Goal: Contribute content: Contribute content

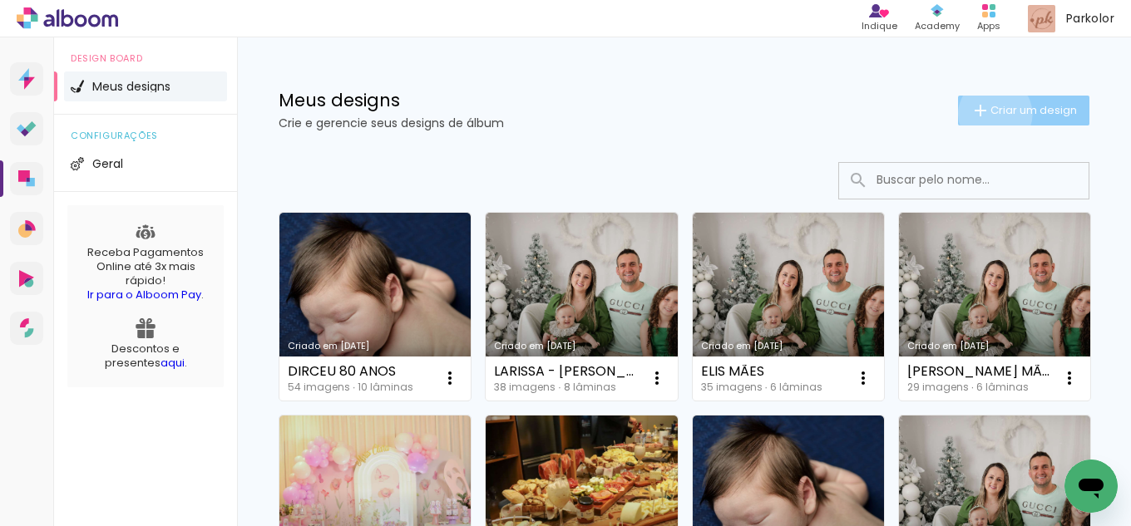
click at [990, 114] on span "Criar um design" at bounding box center [1033, 110] width 86 height 11
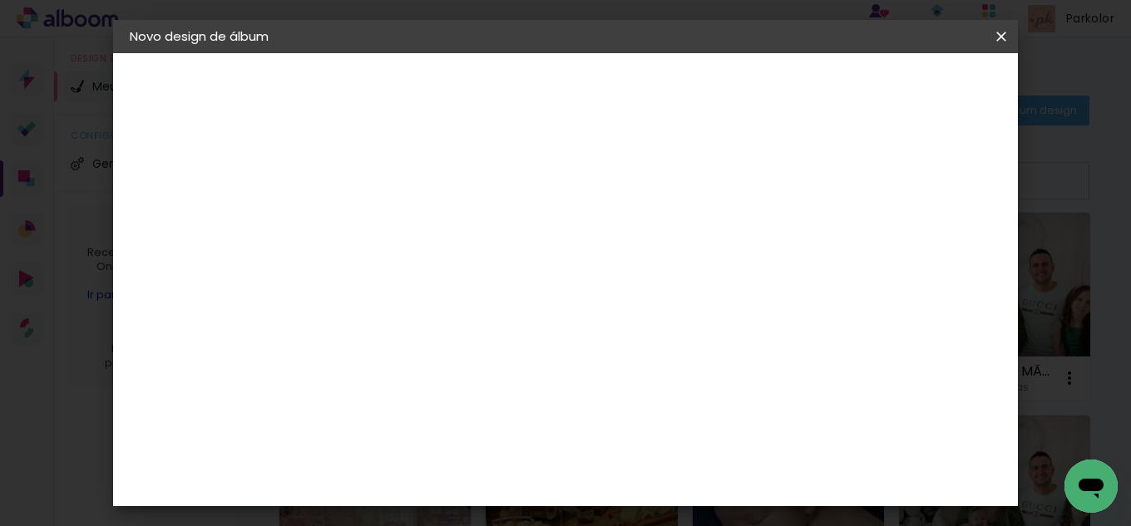
click at [402, 210] on input at bounding box center [402, 223] width 0 height 26
type input "Hadassa"
type paper-input "Hadassa"
click at [0, 0] on slot "Avançar" at bounding box center [0, 0] width 0 height 0
click at [0, 0] on slot "Tamanho Livre" at bounding box center [0, 0] width 0 height 0
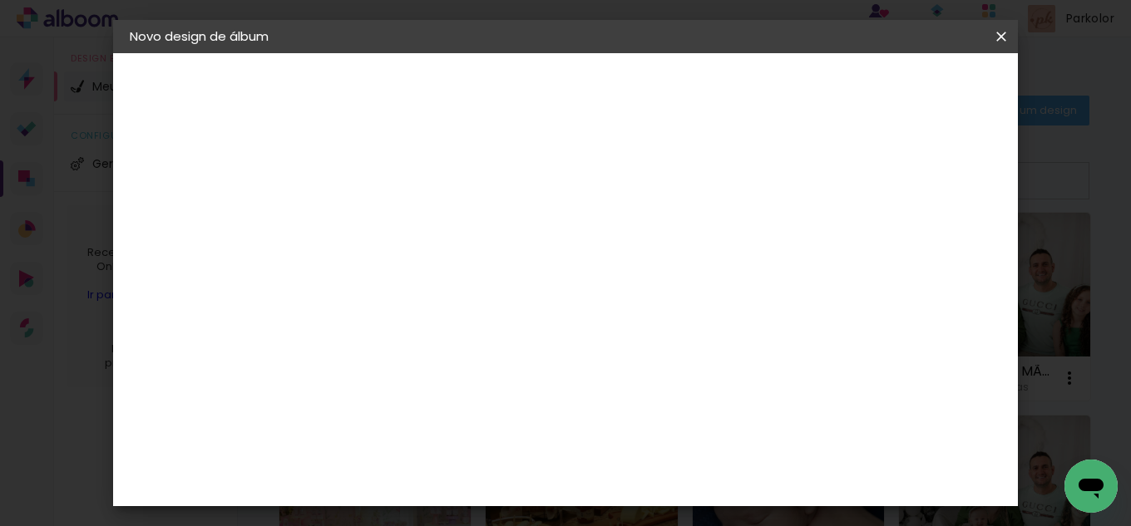
click at [712, 88] on paper-button "Avançar" at bounding box center [671, 88] width 81 height 28
click at [361, 426] on input "30" at bounding box center [349, 428] width 43 height 25
click at [370, 430] on input "30" at bounding box center [349, 428] width 43 height 25
type input "3"
type input "25"
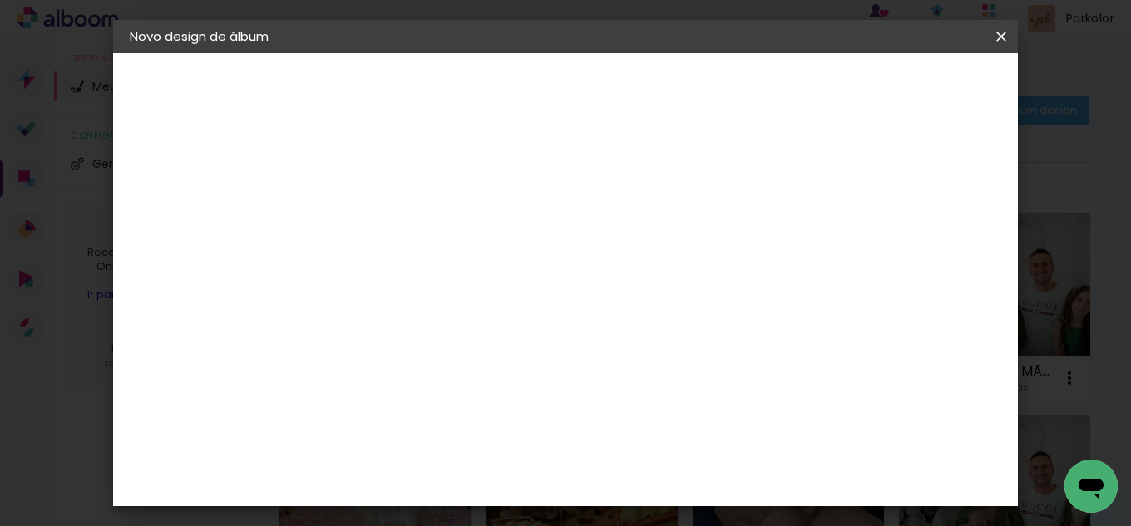
type paper-input "25"
click at [546, 256] on span "30" at bounding box center [538, 260] width 27 height 25
click at [539, 261] on span "30" at bounding box center [538, 260] width 27 height 25
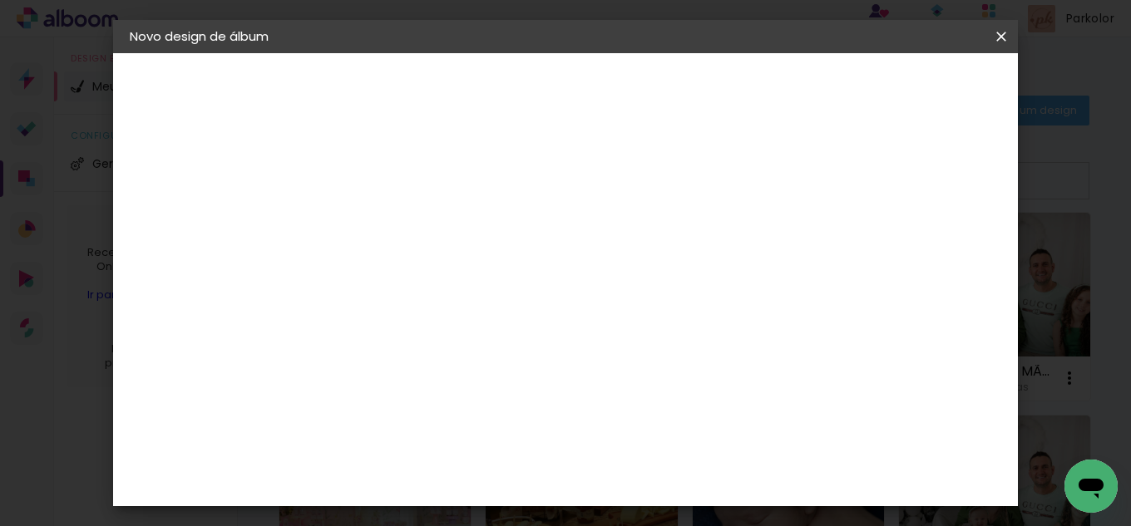
click at [539, 261] on span "30" at bounding box center [538, 260] width 27 height 25
click at [613, 277] on div "30 cm" at bounding box center [548, 260] width 239 height 42
click at [678, 413] on input "60" at bounding box center [657, 408] width 43 height 25
click at [665, 407] on input "60" at bounding box center [657, 408] width 43 height 25
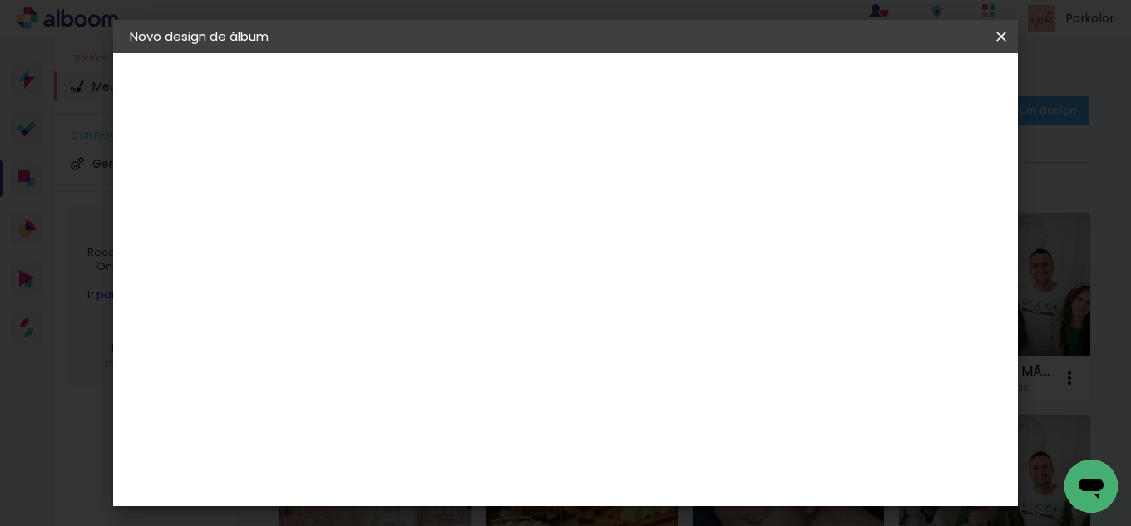
type input "50"
type paper-input "50"
click at [897, 89] on span "Iniciar design" at bounding box center [859, 88] width 76 height 12
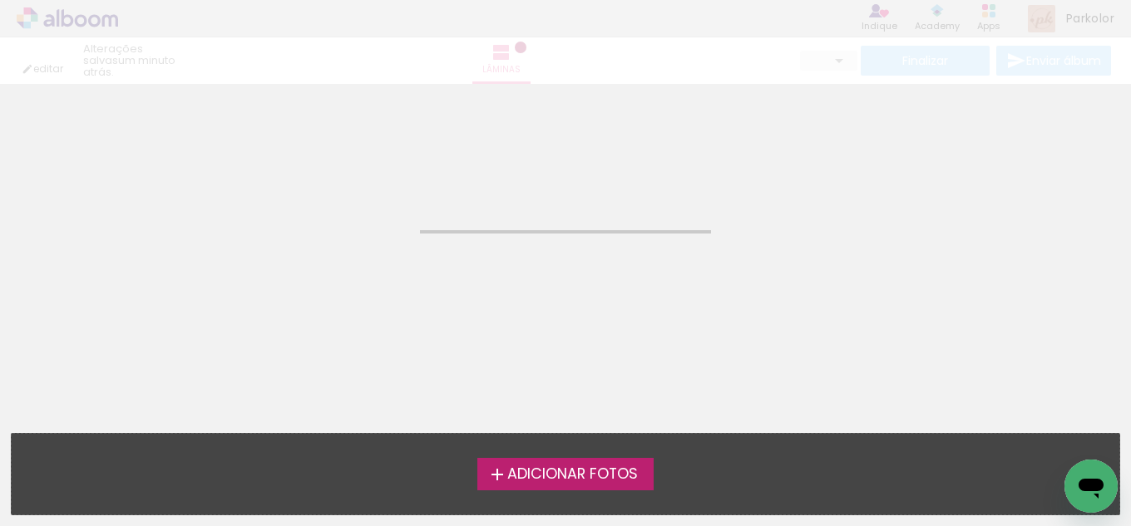
click at [575, 479] on span "Adicionar Fotos" at bounding box center [572, 474] width 131 height 15
click at [0, 0] on input "file" at bounding box center [0, 0] width 0 height 0
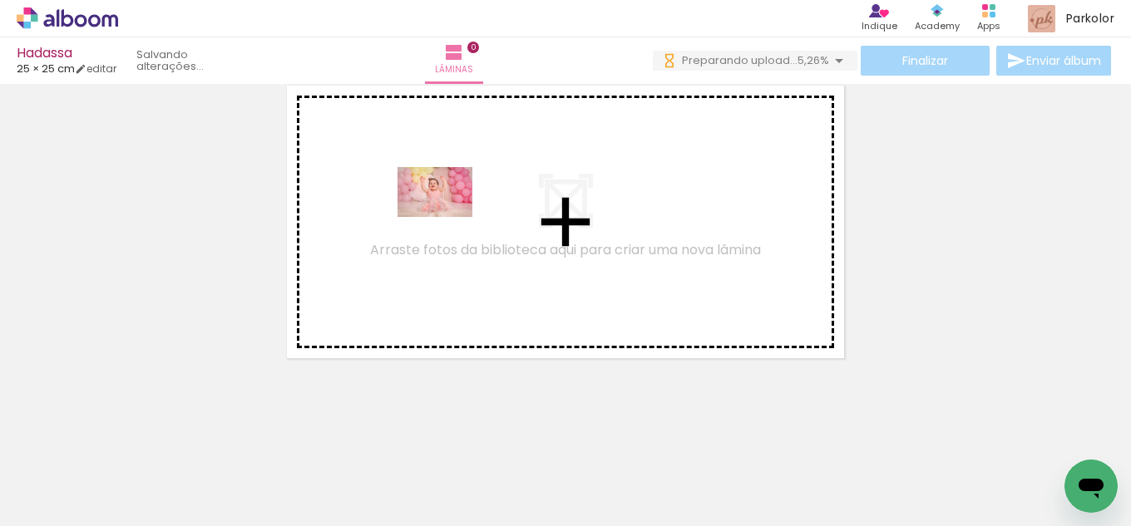
drag, startPoint x: 190, startPoint y: 493, endPoint x: 448, endPoint y: 216, distance: 378.8
click at [448, 216] on quentale-workspace at bounding box center [565, 263] width 1131 height 526
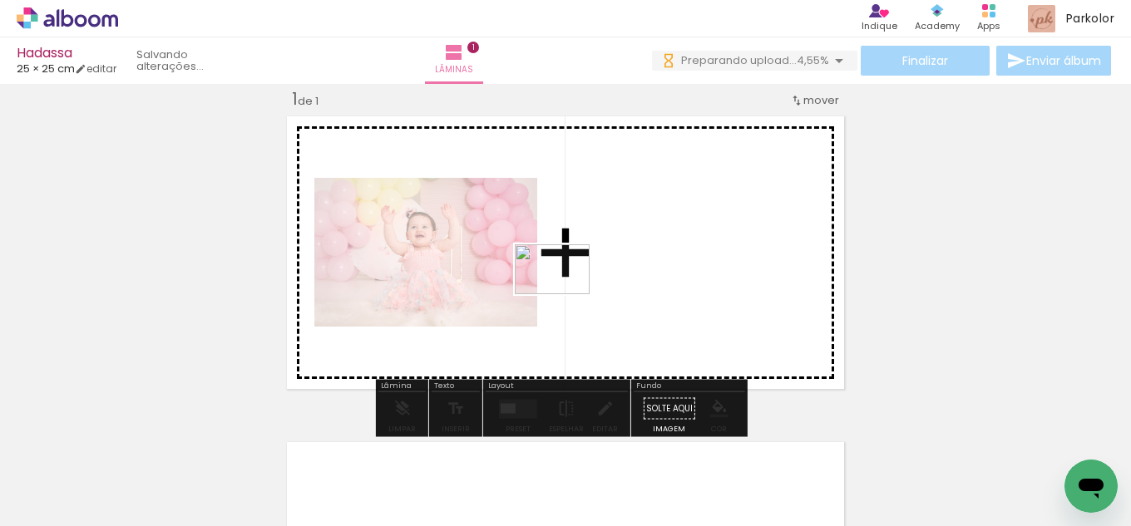
drag, startPoint x: 265, startPoint y: 490, endPoint x: 564, endPoint y: 294, distance: 357.4
click at [564, 294] on quentale-workspace at bounding box center [565, 263] width 1131 height 526
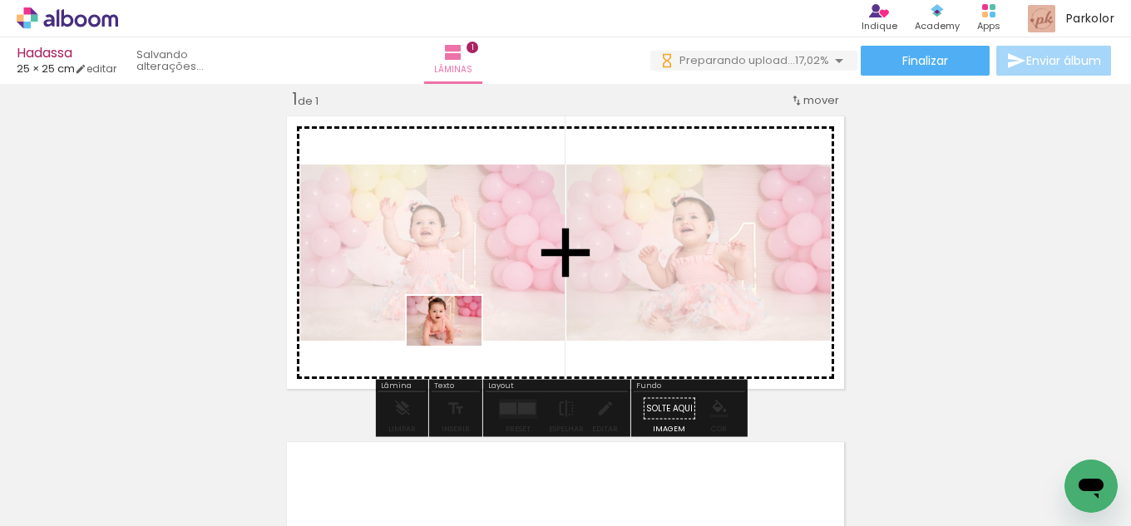
drag, startPoint x: 345, startPoint y: 478, endPoint x: 456, endPoint y: 346, distance: 172.9
click at [456, 346] on quentale-workspace at bounding box center [565, 263] width 1131 height 526
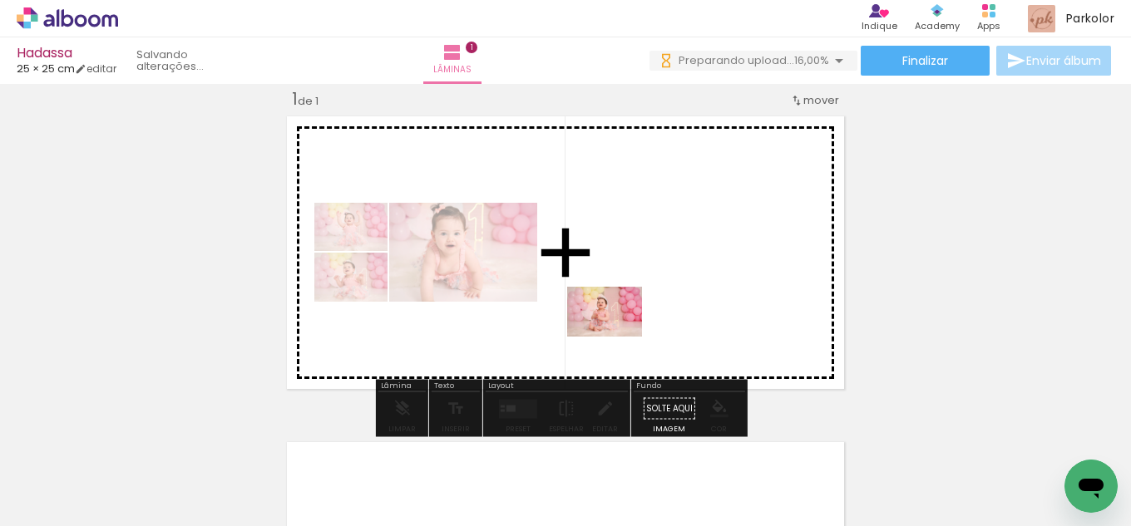
drag, startPoint x: 458, startPoint y: 466, endPoint x: 617, endPoint y: 337, distance: 205.0
click at [617, 337] on quentale-workspace at bounding box center [565, 263] width 1131 height 526
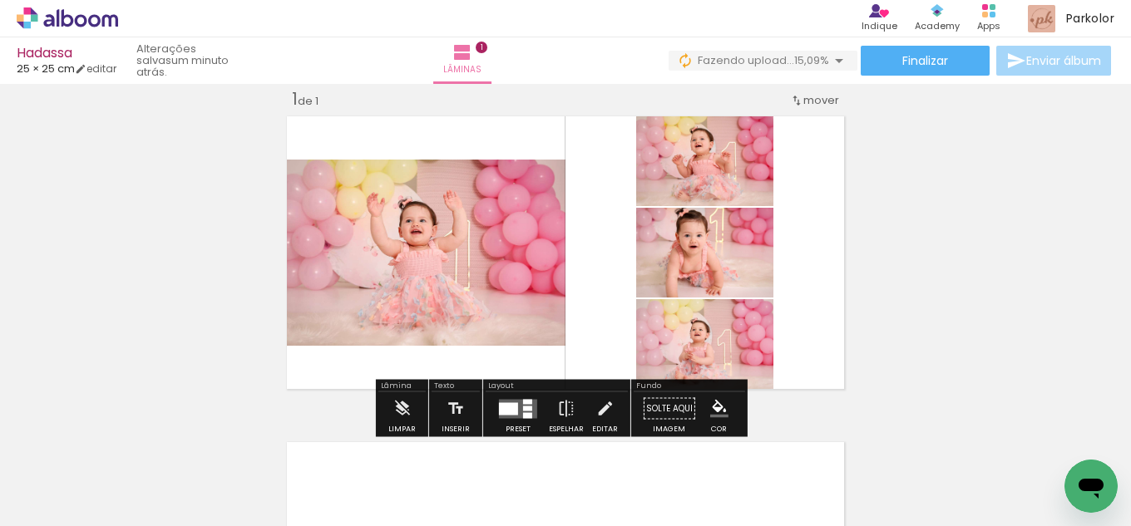
click at [525, 416] on div at bounding box center [527, 415] width 9 height 6
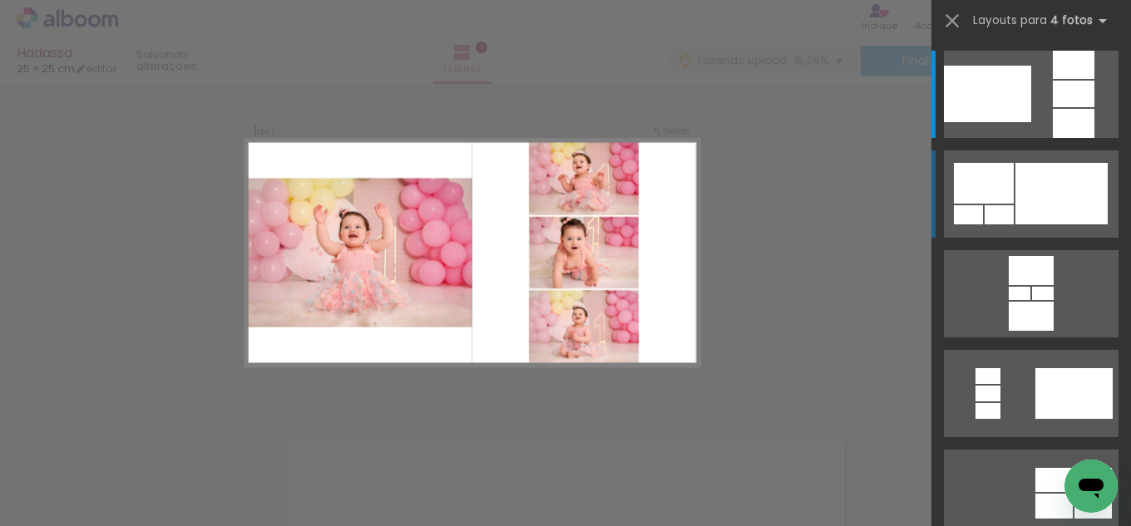
scroll to position [21, 0]
click at [962, 26] on iron-icon at bounding box center [951, 20] width 23 height 23
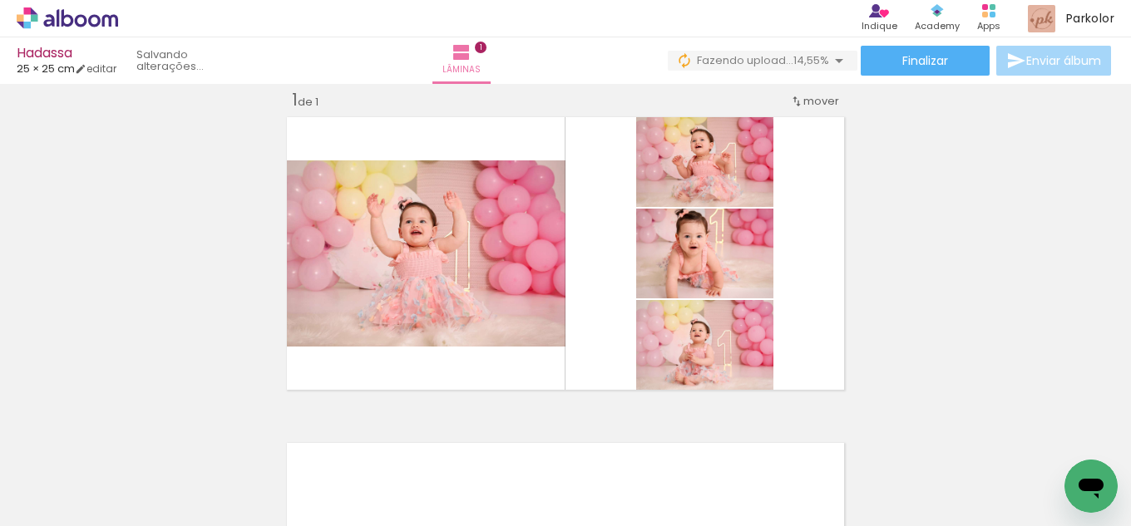
scroll to position [0, 233]
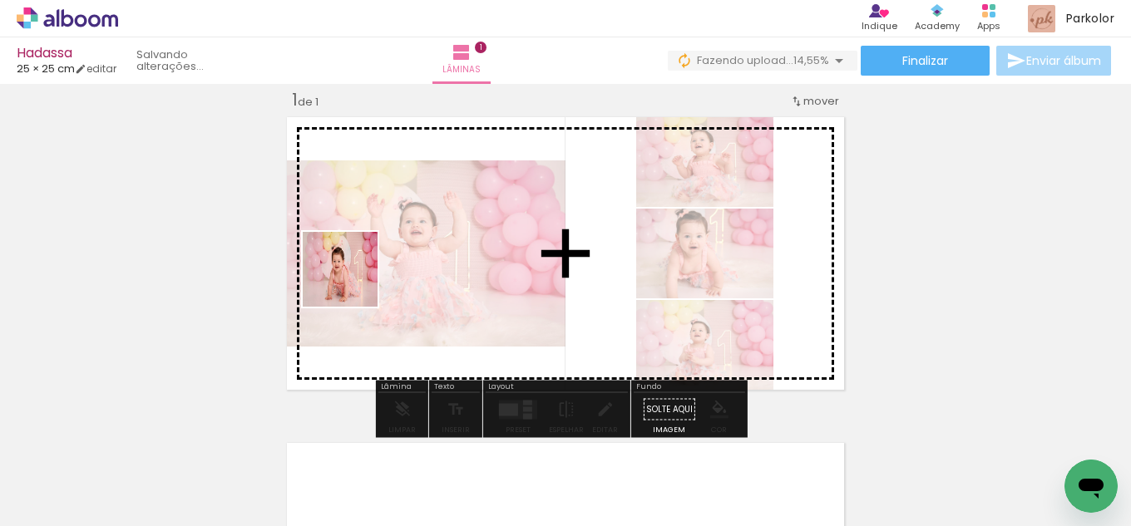
drag, startPoint x: 313, startPoint y: 456, endPoint x: 359, endPoint y: 249, distance: 212.0
click at [359, 249] on quentale-workspace at bounding box center [565, 263] width 1131 height 526
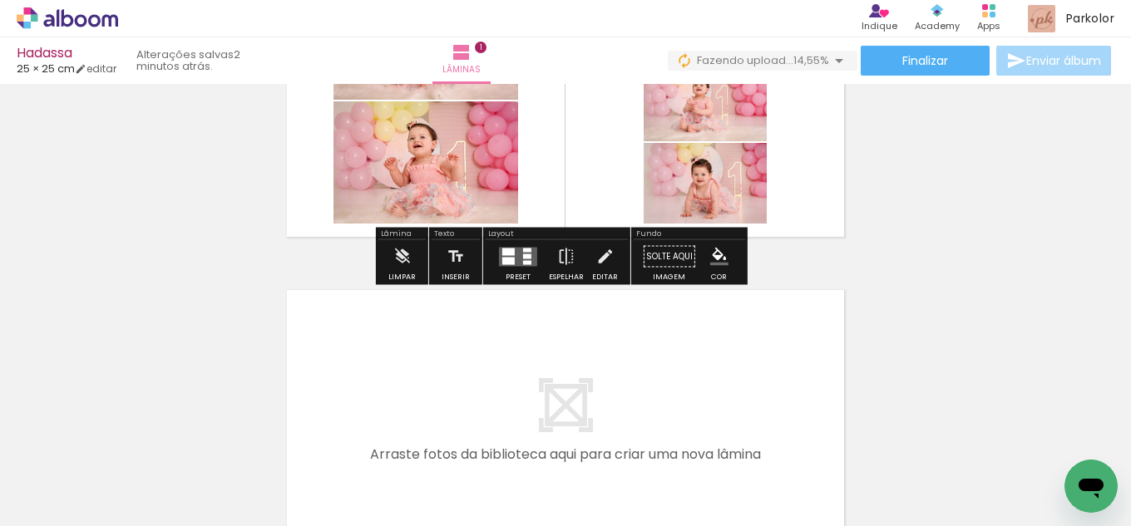
scroll to position [270, 0]
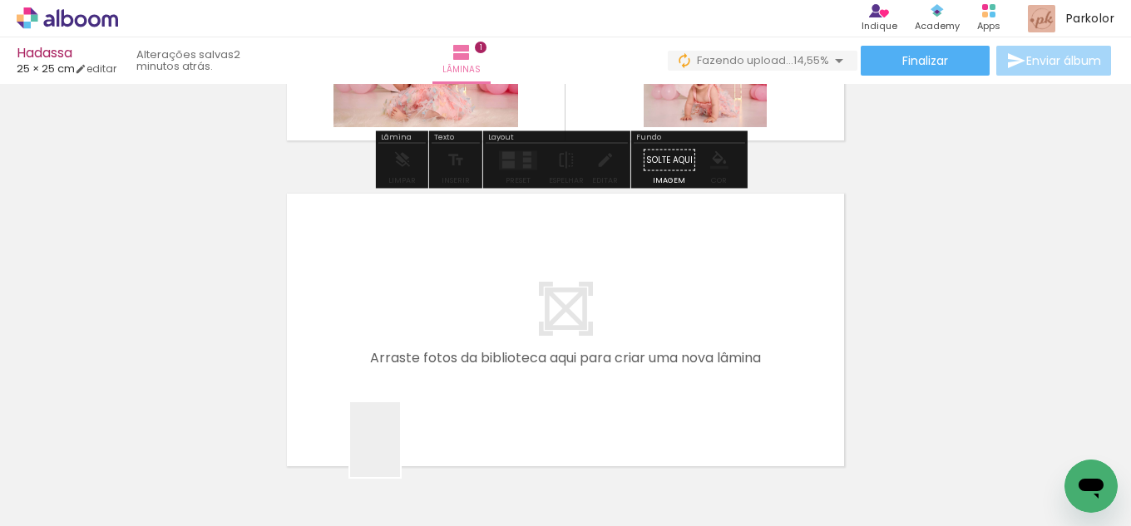
drag, startPoint x: 400, startPoint y: 461, endPoint x: 418, endPoint y: 321, distance: 141.7
click at [418, 321] on quentale-workspace at bounding box center [565, 263] width 1131 height 526
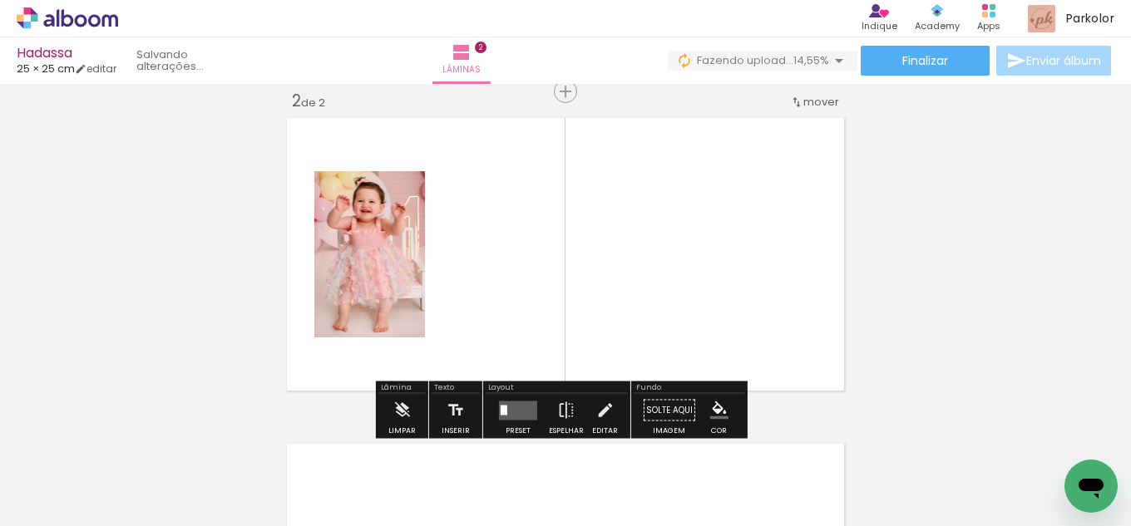
scroll to position [347, 0]
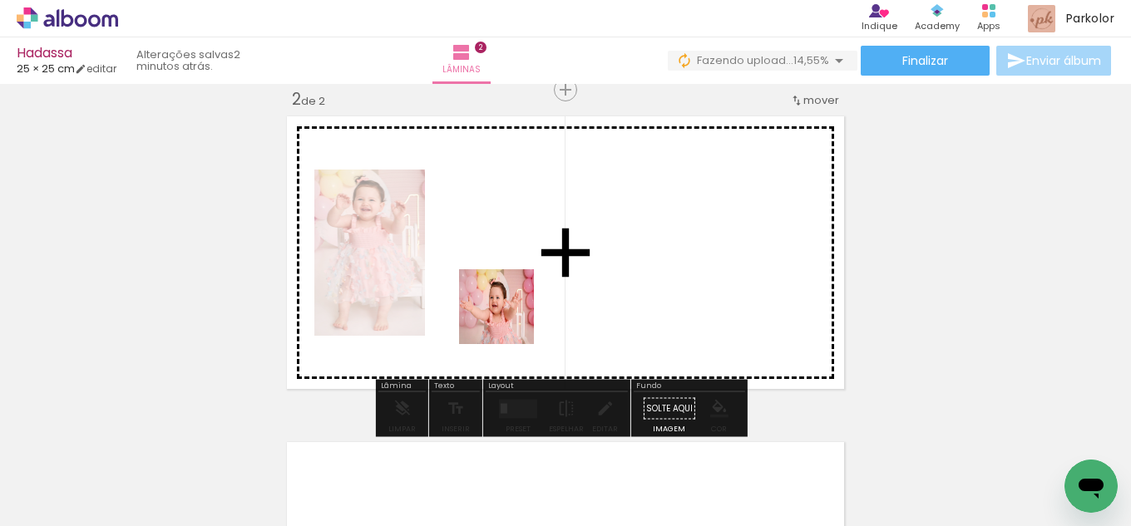
drag, startPoint x: 513, startPoint y: 476, endPoint x: 584, endPoint y: 390, distance: 112.2
click at [510, 296] on quentale-workspace at bounding box center [565, 263] width 1131 height 526
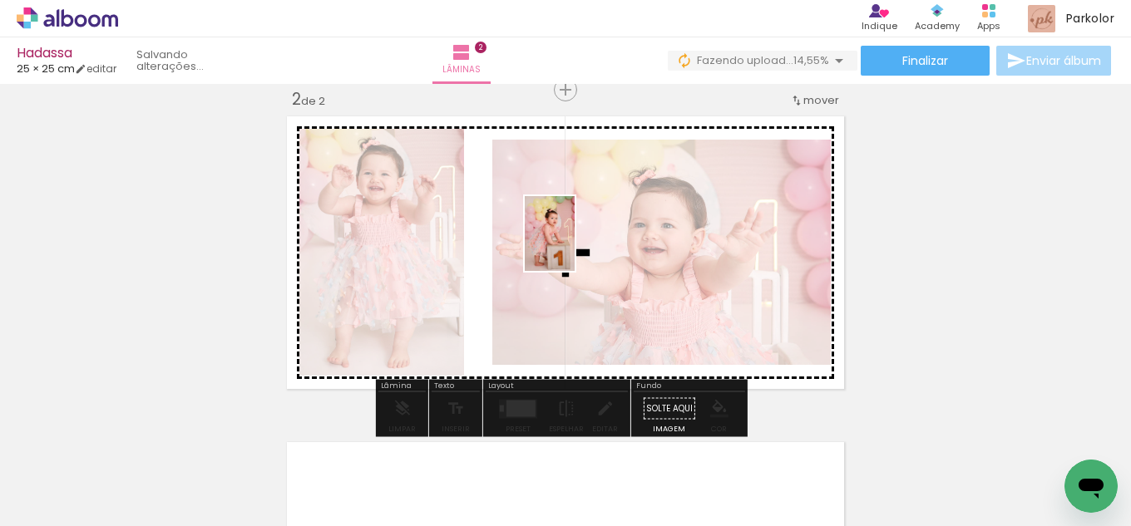
drag, startPoint x: 596, startPoint y: 466, endPoint x: 574, endPoint y: 246, distance: 220.5
click at [574, 246] on quentale-workspace at bounding box center [565, 263] width 1131 height 526
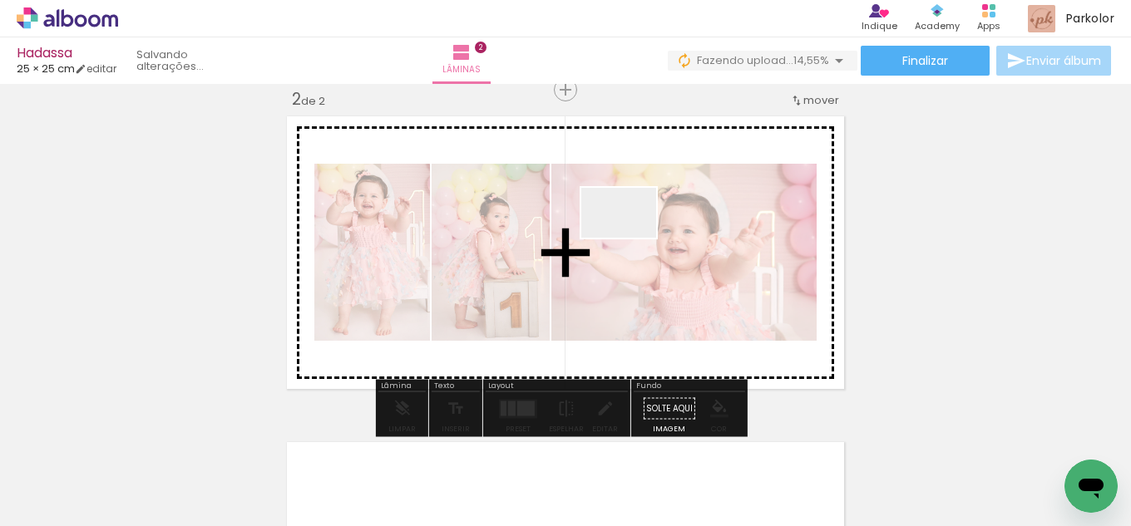
click at [631, 238] on quentale-workspace at bounding box center [565, 263] width 1131 height 526
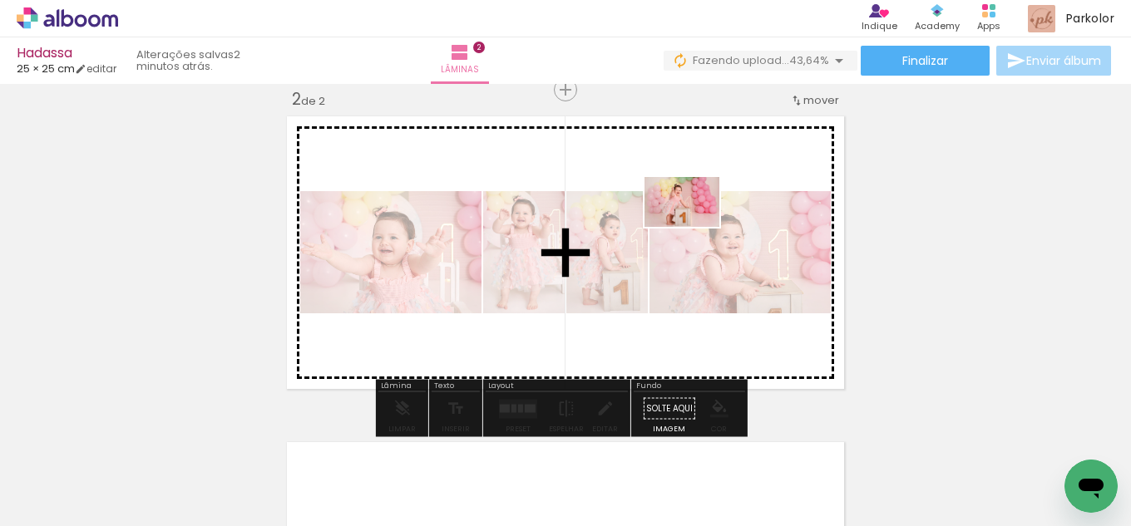
drag, startPoint x: 775, startPoint y: 464, endPoint x: 693, endPoint y: 223, distance: 254.5
click at [693, 223] on quentale-workspace at bounding box center [565, 263] width 1131 height 526
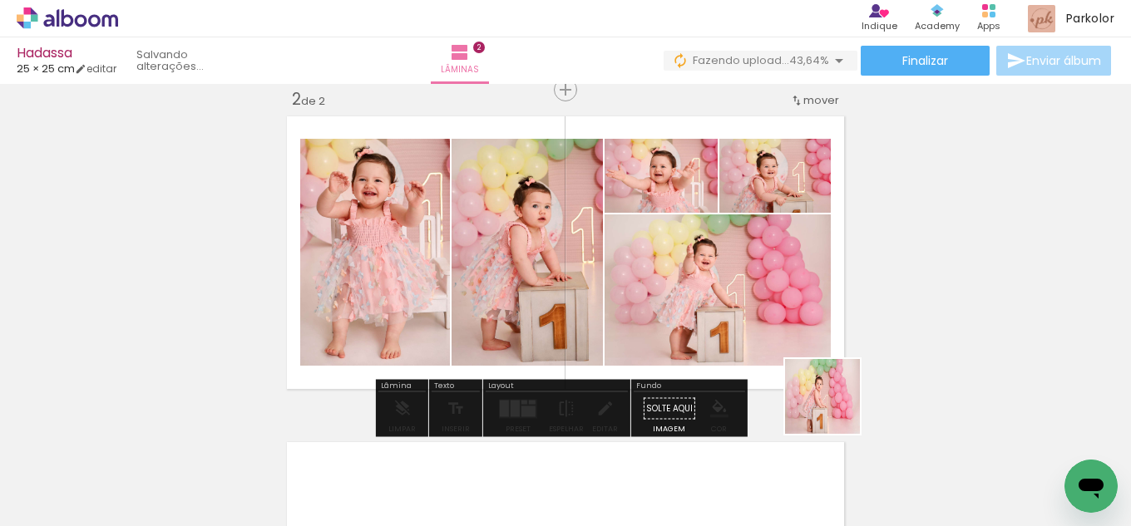
drag, startPoint x: 878, startPoint y: 467, endPoint x: 905, endPoint y: 463, distance: 27.7
click at [773, 318] on quentale-workspace at bounding box center [565, 263] width 1131 height 526
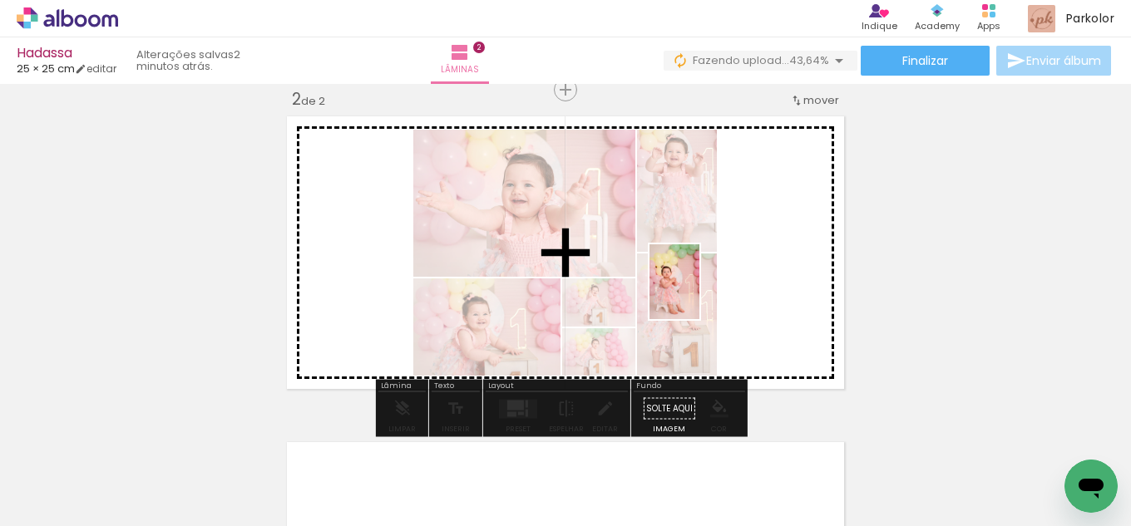
drag, startPoint x: 946, startPoint y: 465, endPoint x: 699, endPoint y: 294, distance: 300.0
click at [699, 294] on quentale-workspace at bounding box center [565, 263] width 1131 height 526
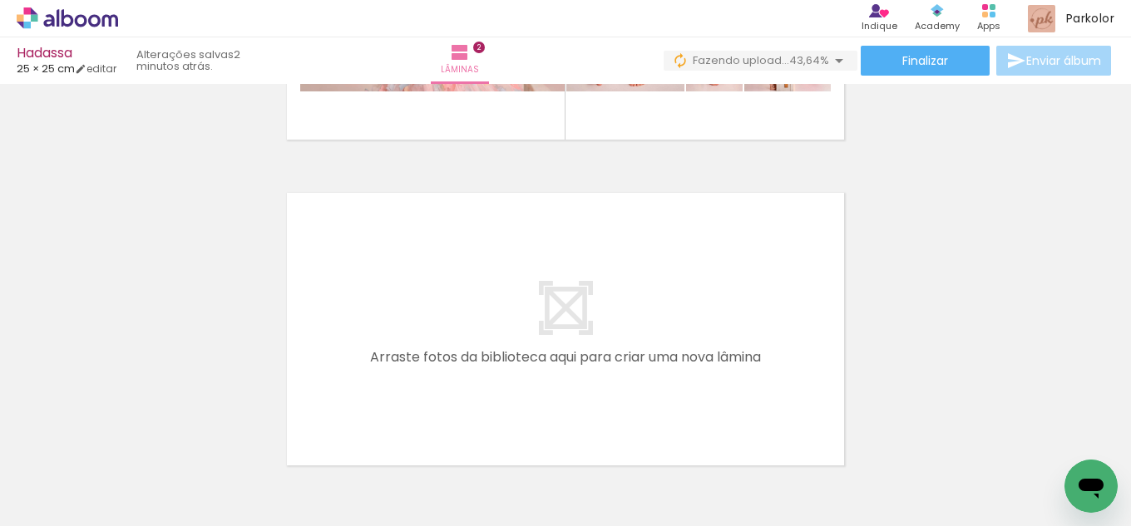
scroll to position [0, 831]
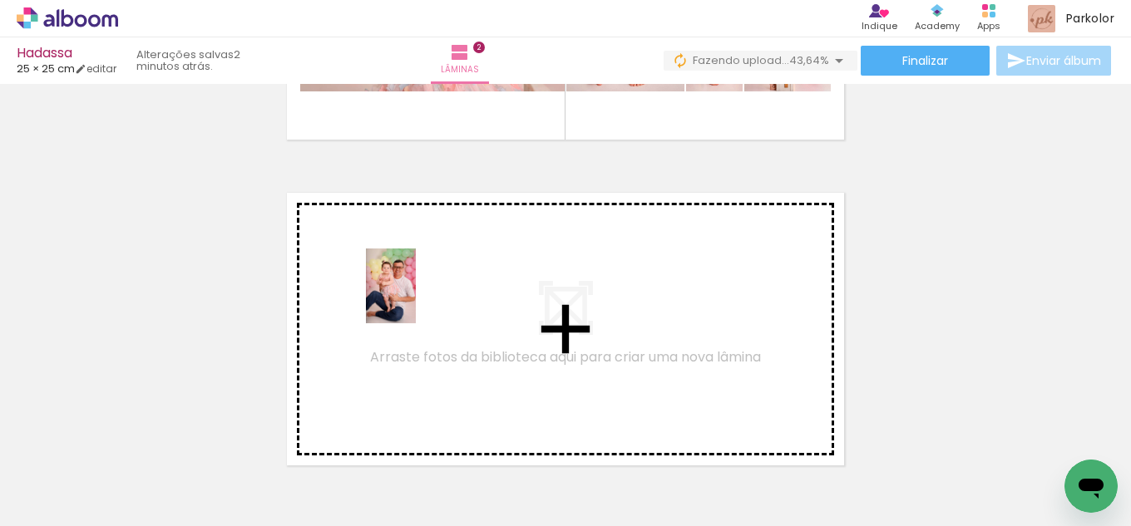
drag, startPoint x: 451, startPoint y: 459, endPoint x: 524, endPoint y: 426, distance: 80.4
click at [414, 294] on quentale-workspace at bounding box center [565, 263] width 1131 height 526
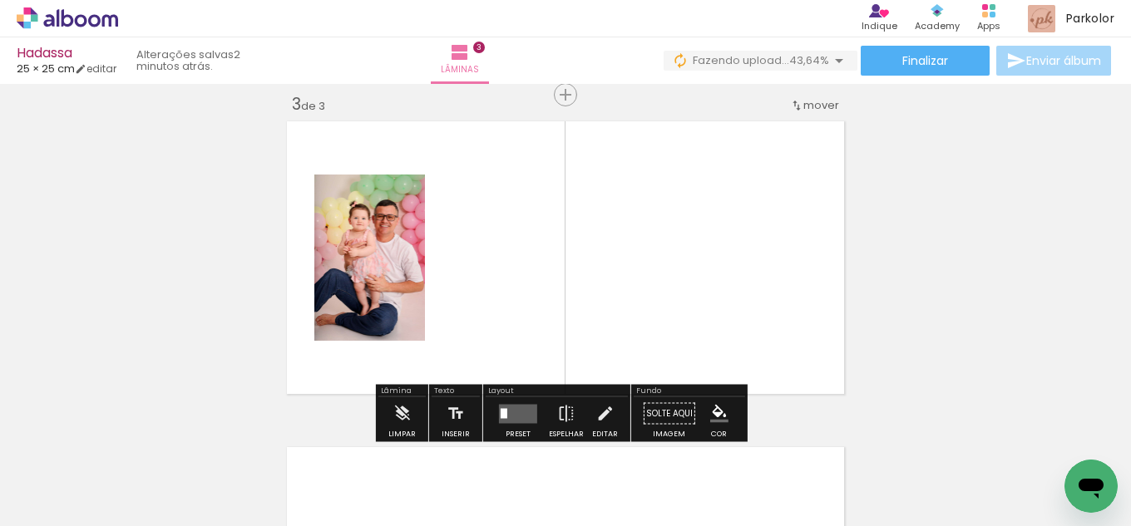
scroll to position [673, 0]
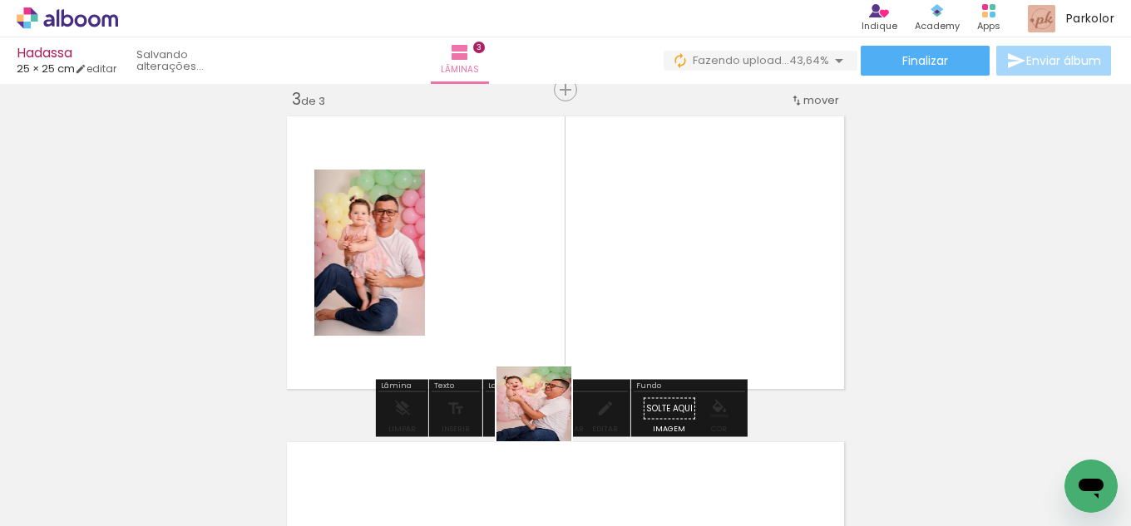
drag, startPoint x: 552, startPoint y: 479, endPoint x: 604, endPoint y: 416, distance: 80.9
click at [530, 318] on quentale-workspace at bounding box center [565, 263] width 1131 height 526
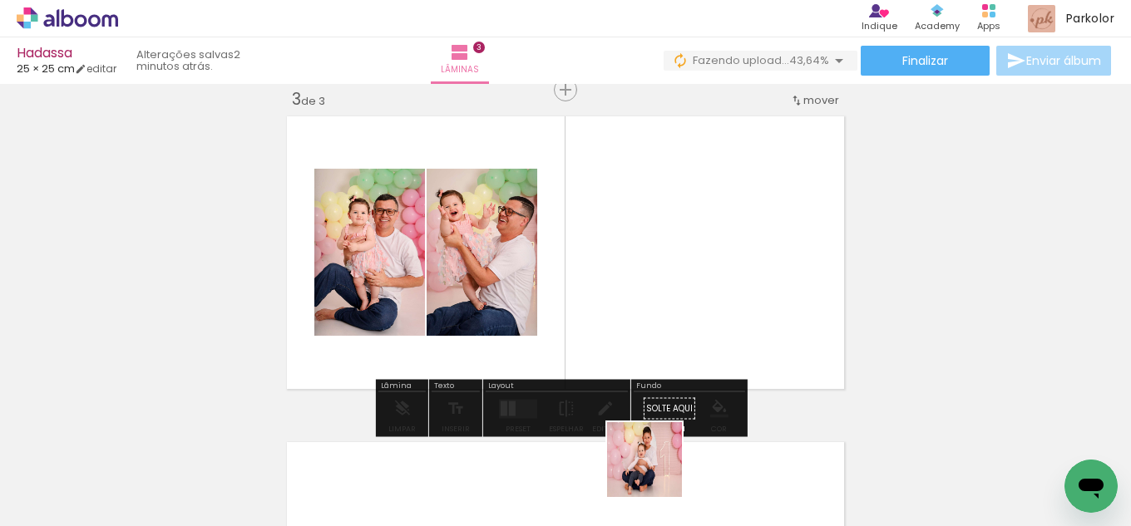
drag, startPoint x: 657, startPoint y: 476, endPoint x: 692, endPoint y: 368, distance: 113.6
click at [593, 244] on quentale-workspace at bounding box center [565, 263] width 1131 height 526
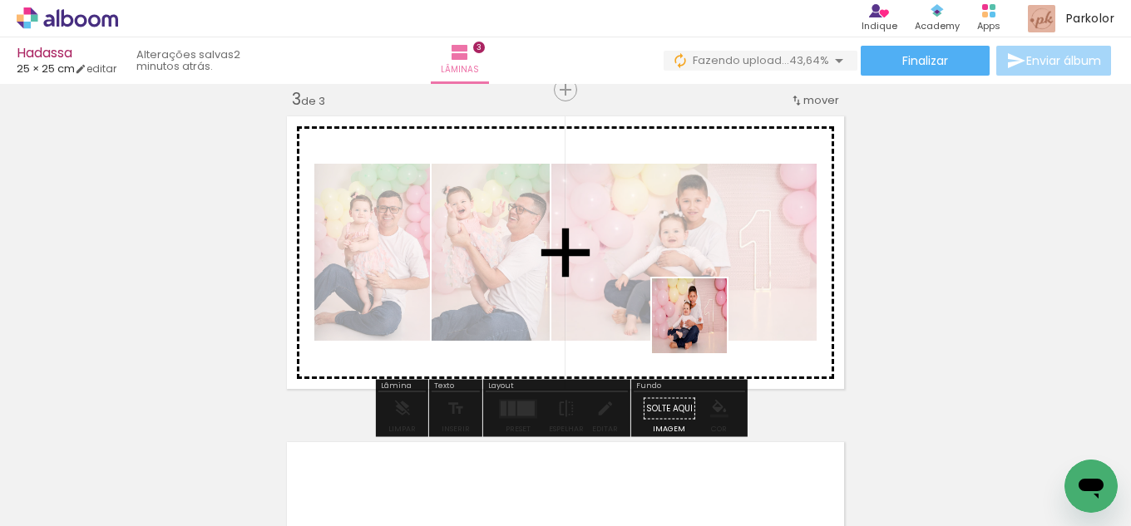
drag, startPoint x: 756, startPoint y: 480, endPoint x: 771, endPoint y: 424, distance: 58.7
click at [679, 272] on quentale-workspace at bounding box center [565, 263] width 1131 height 526
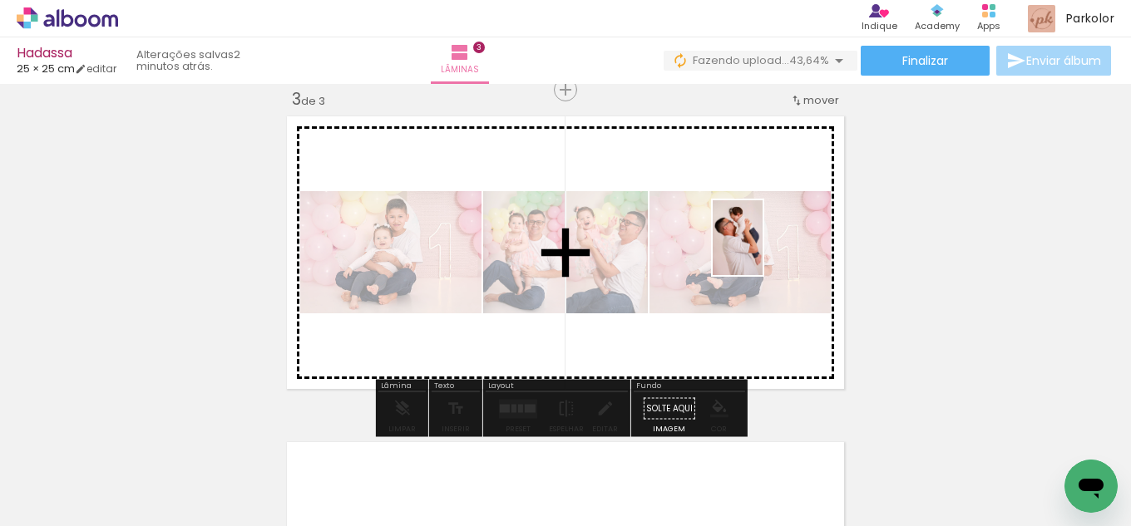
drag, startPoint x: 1115, startPoint y: 449, endPoint x: 762, endPoint y: 250, distance: 404.6
click at [762, 250] on quentale-workspace at bounding box center [565, 263] width 1131 height 526
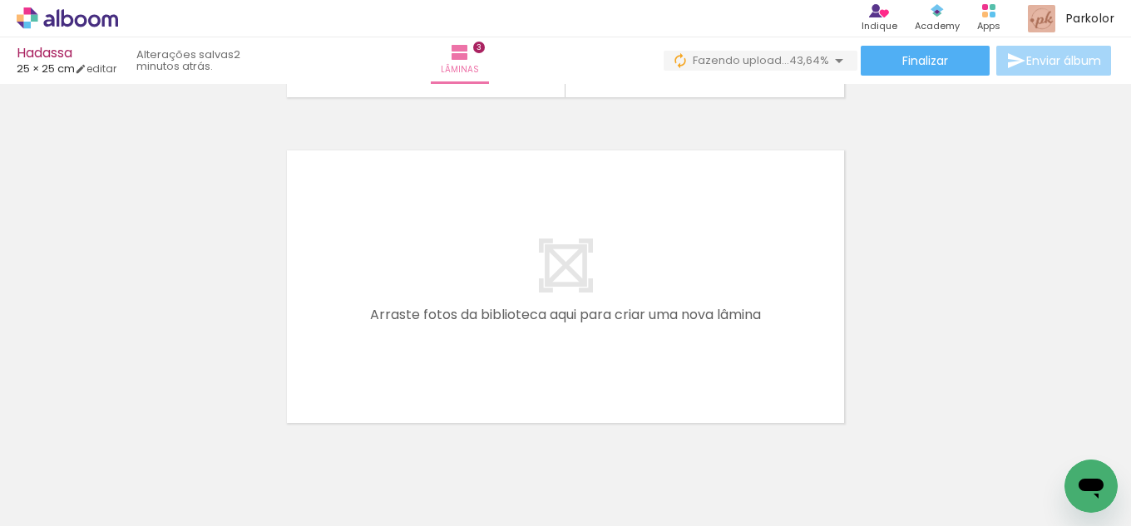
scroll to position [1006, 0]
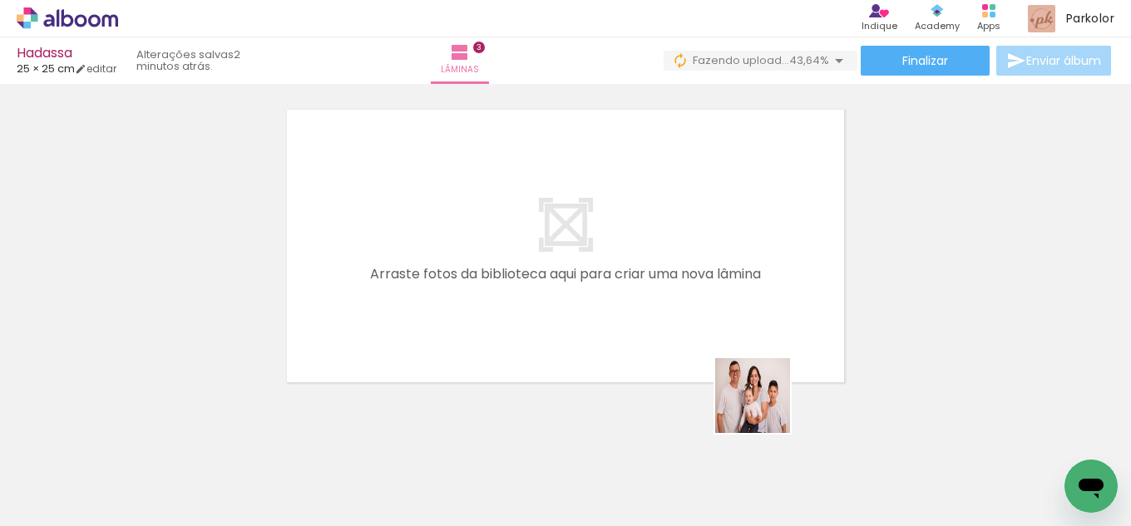
drag, startPoint x: 801, startPoint y: 440, endPoint x: 876, endPoint y: 407, distance: 81.5
click at [673, 315] on quentale-workspace at bounding box center [565, 263] width 1131 height 526
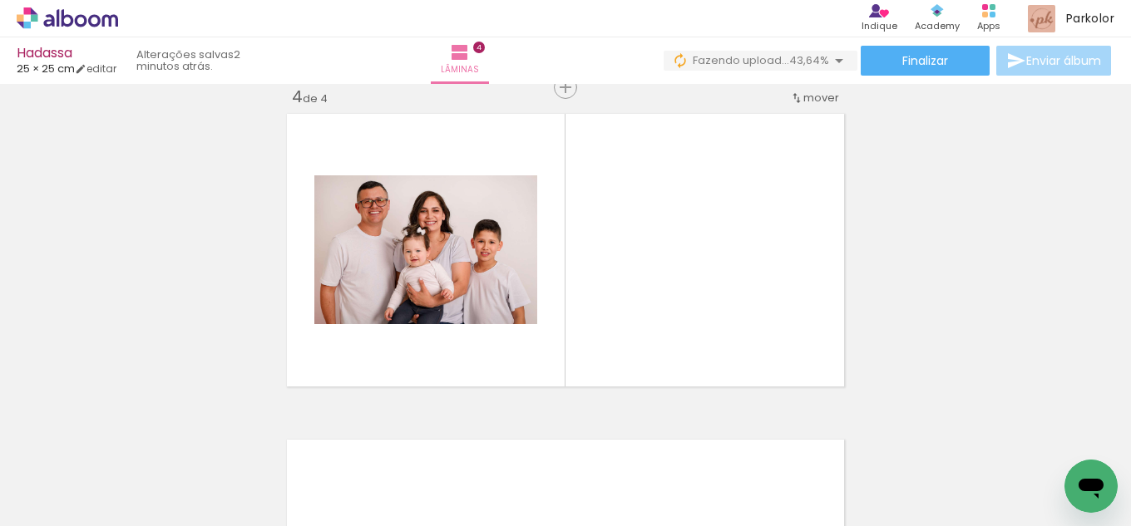
scroll to position [999, 0]
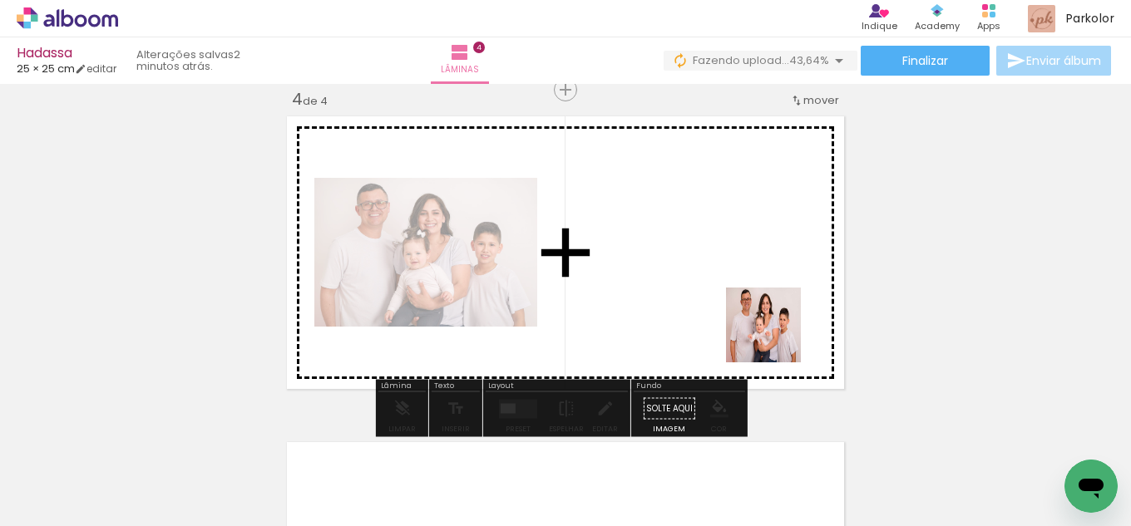
drag, startPoint x: 958, startPoint y: 463, endPoint x: 909, endPoint y: 405, distance: 76.1
click at [706, 282] on quentale-workspace at bounding box center [565, 263] width 1131 height 526
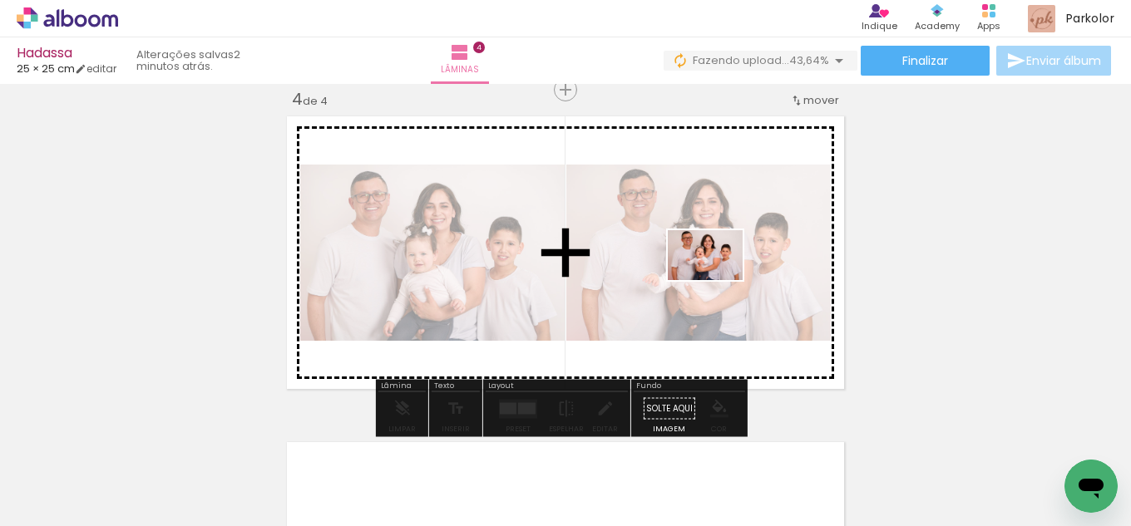
drag, startPoint x: 1016, startPoint y: 472, endPoint x: 717, endPoint y: 279, distance: 356.0
click at [717, 279] on quentale-workspace at bounding box center [565, 263] width 1131 height 526
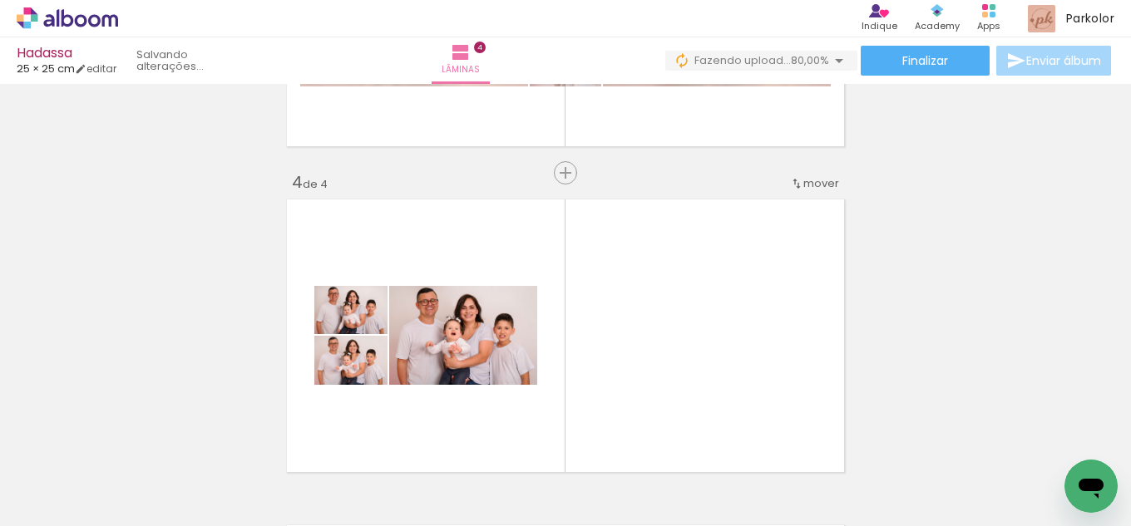
scroll to position [0, 1363]
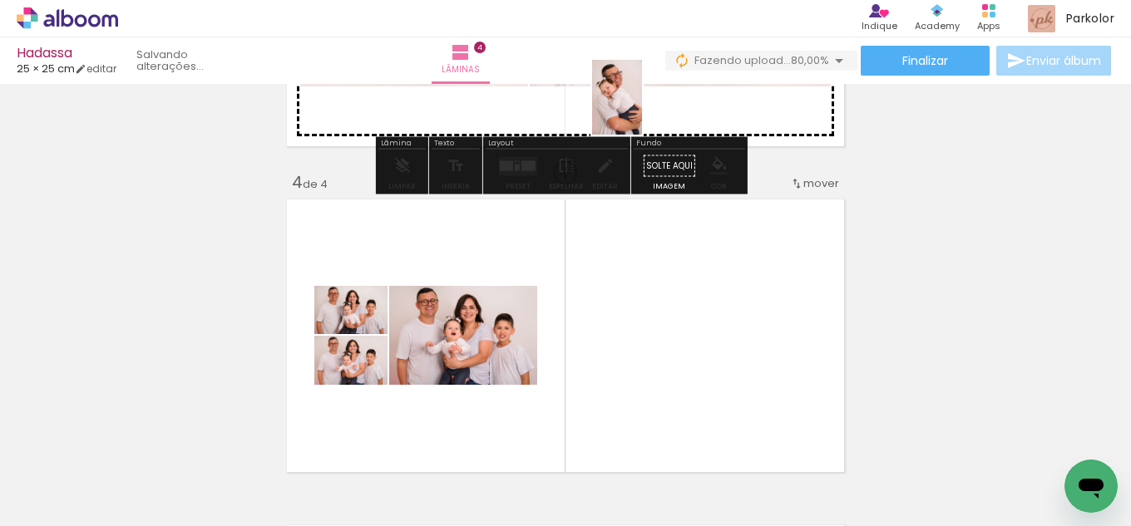
drag, startPoint x: 677, startPoint y: 455, endPoint x: 642, endPoint y: 110, distance: 346.8
click at [642, 110] on quentale-workspace at bounding box center [565, 263] width 1131 height 526
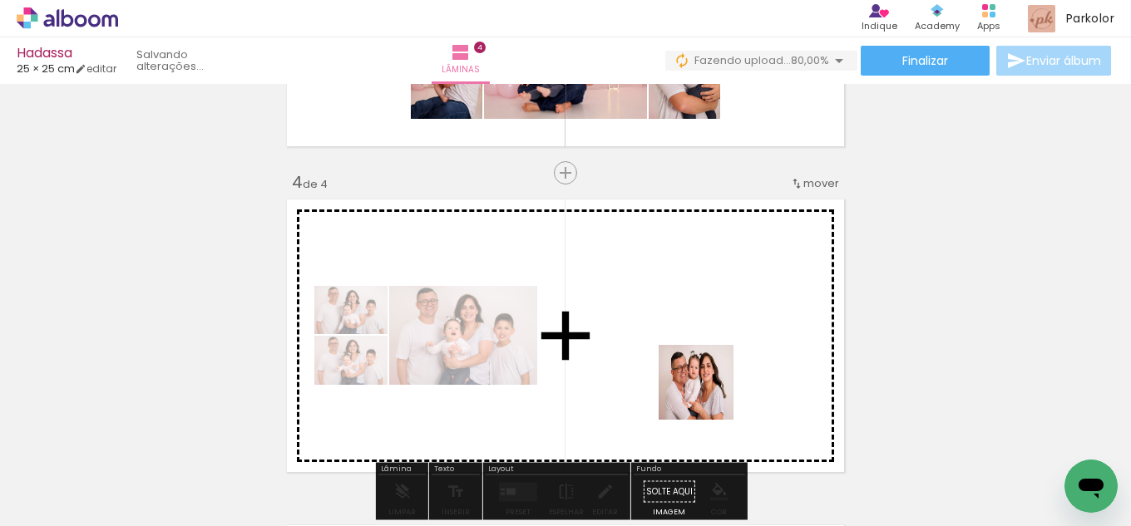
drag, startPoint x: 768, startPoint y: 455, endPoint x: 681, endPoint y: 356, distance: 131.9
click at [681, 356] on quentale-workspace at bounding box center [565, 263] width 1131 height 526
